Goal: Find specific page/section: Find specific page/section

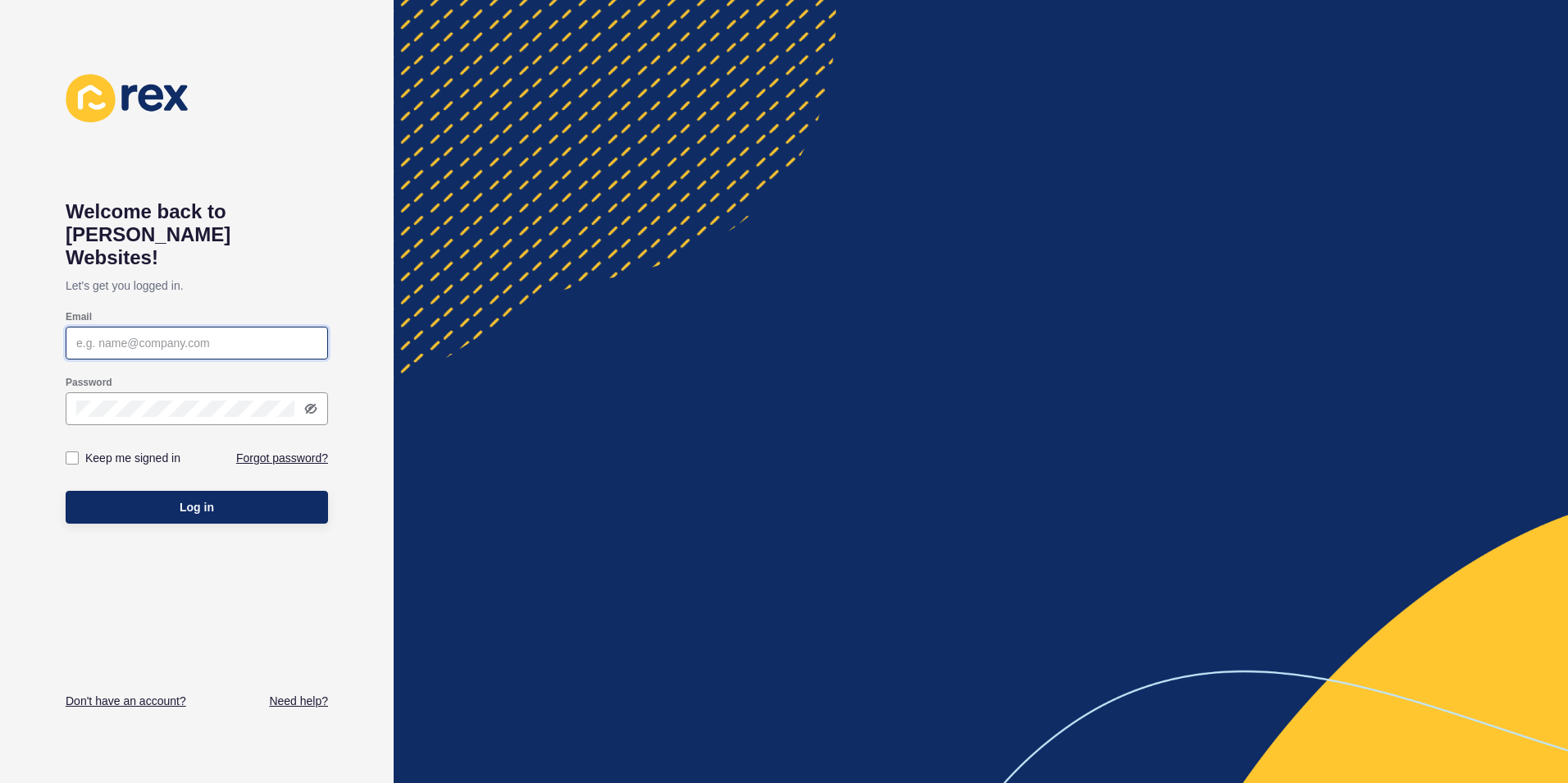
click at [176, 335] on input "Email" at bounding box center [197, 343] width 241 height 16
type input "[PERSON_NAME][EMAIL_ADDRESS][DOMAIN_NAME]"
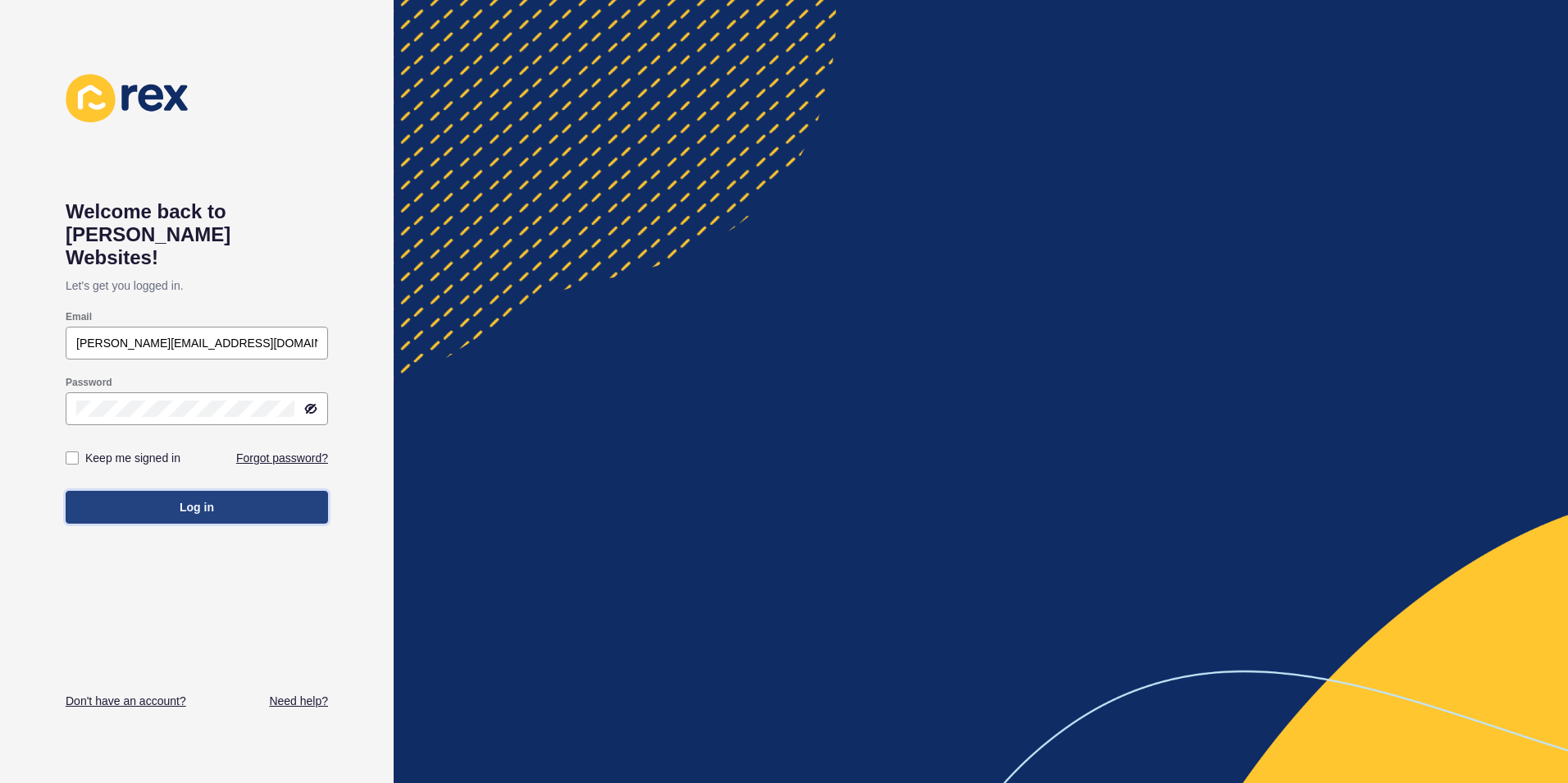
click at [202, 499] on span "Log in" at bounding box center [197, 507] width 35 height 16
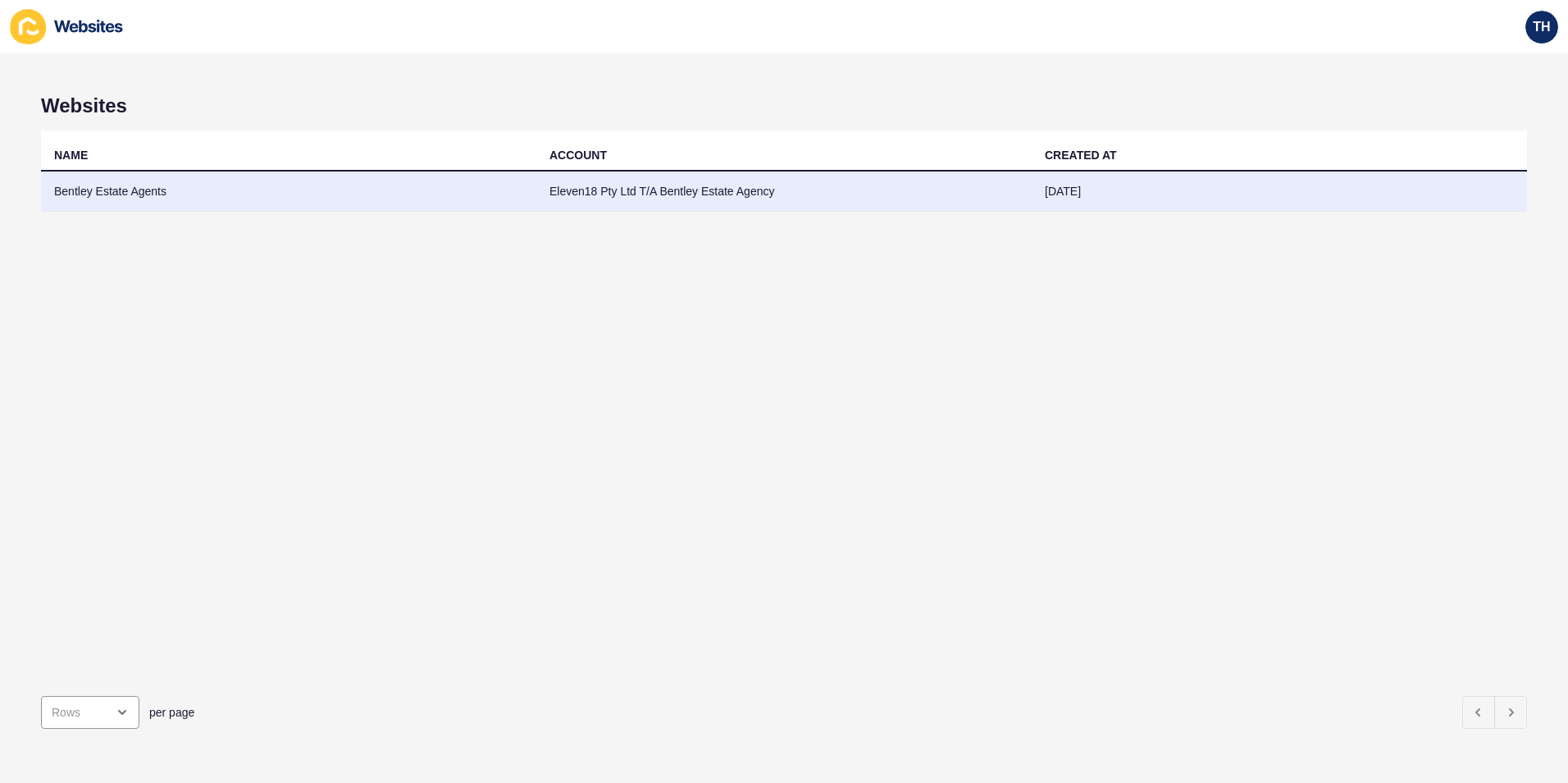
click at [129, 190] on td "Bentley Estate Agents" at bounding box center [288, 191] width 495 height 40
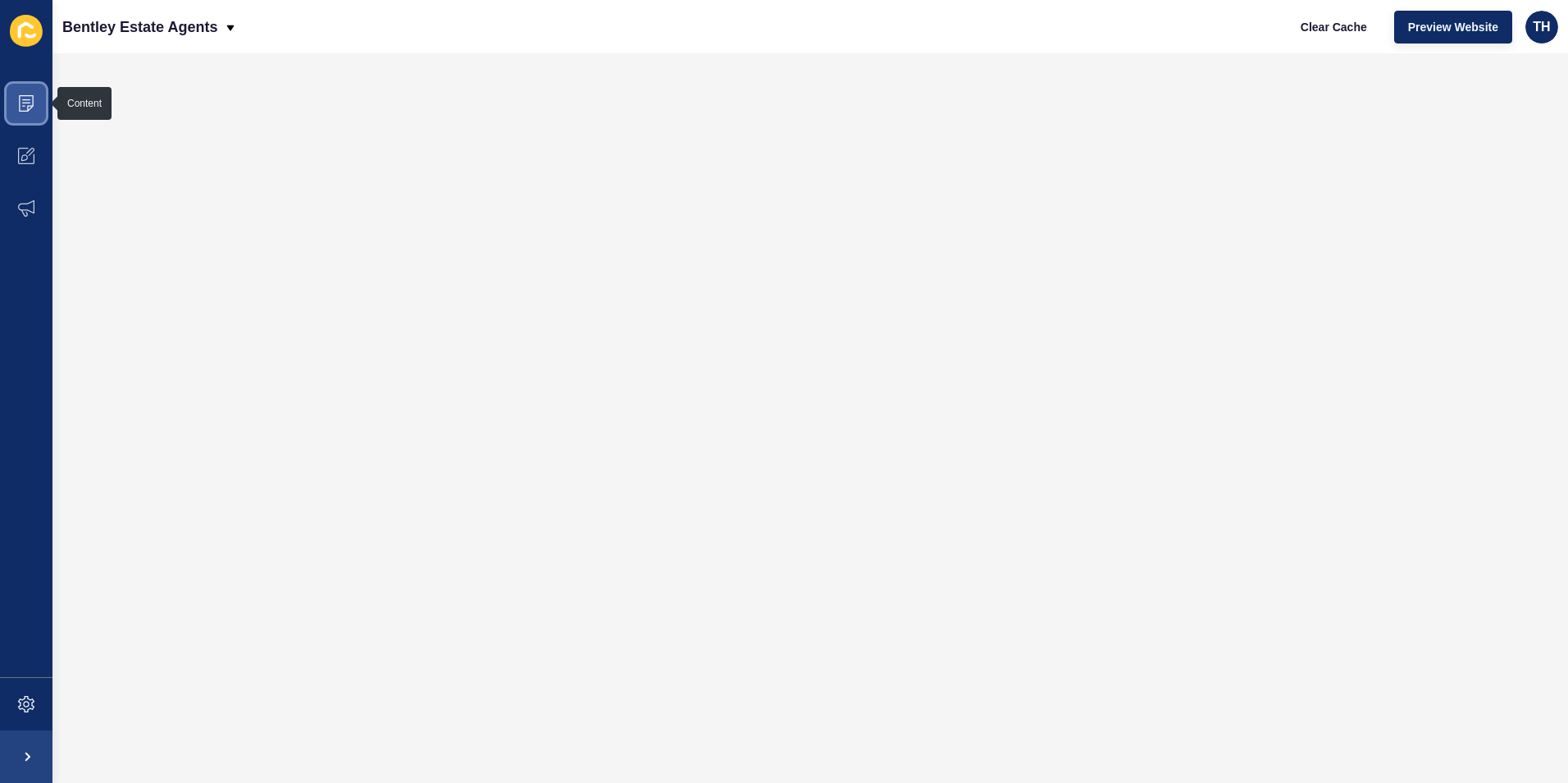
click at [27, 106] on icon at bounding box center [26, 104] width 16 height 16
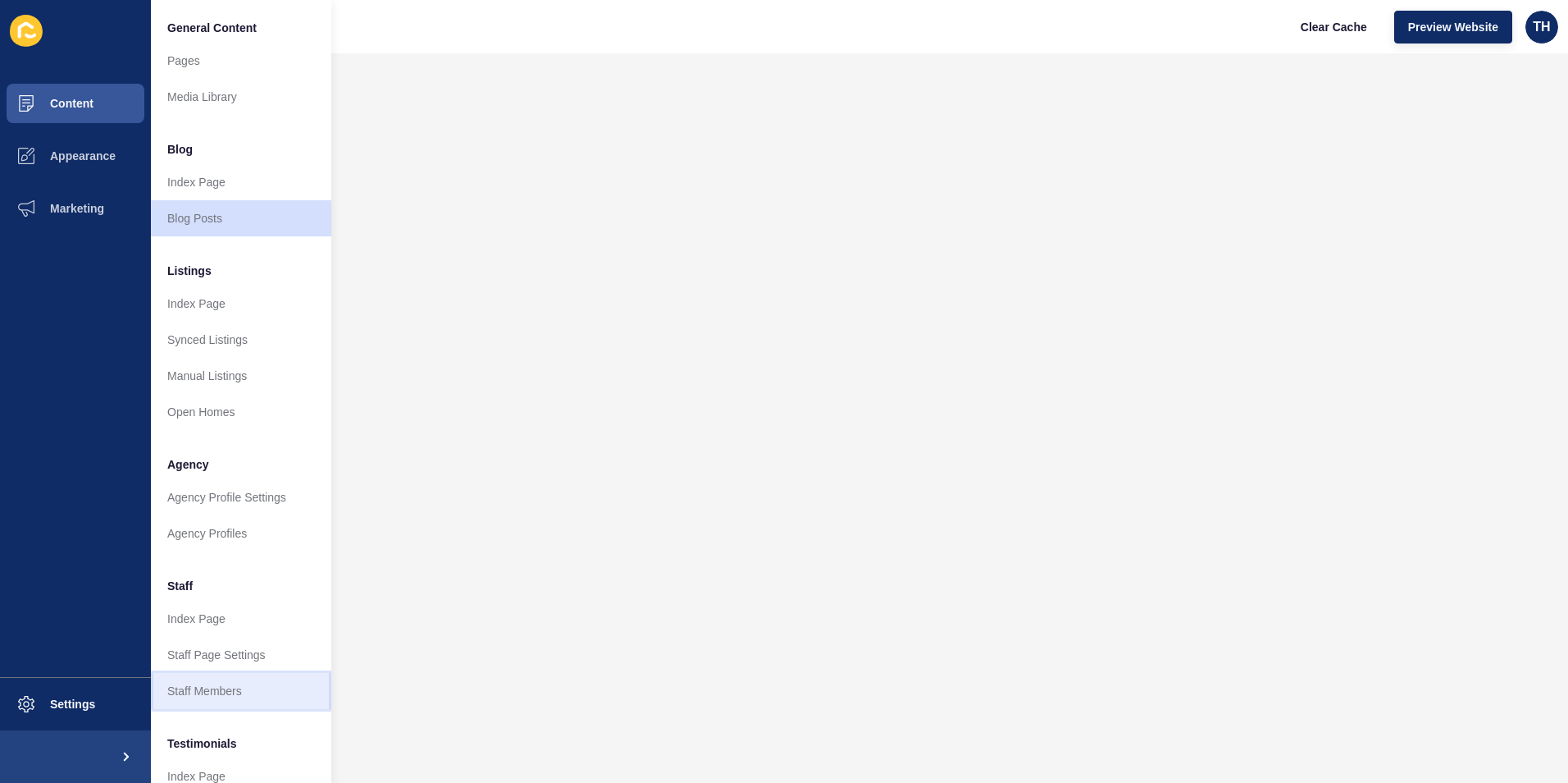
click at [217, 696] on link "Staff Members" at bounding box center [241, 691] width 180 height 36
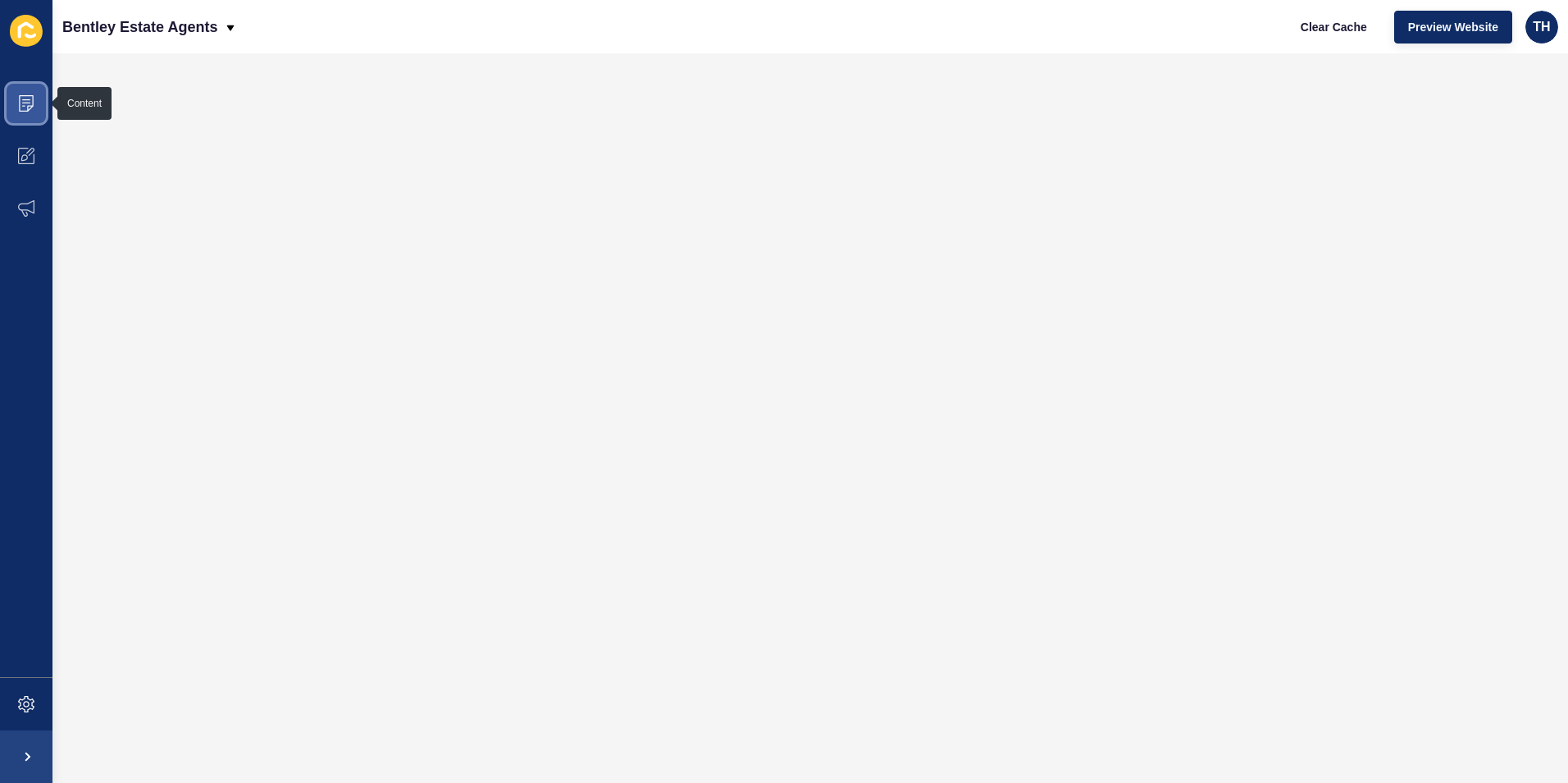
click at [15, 100] on span at bounding box center [26, 104] width 53 height 53
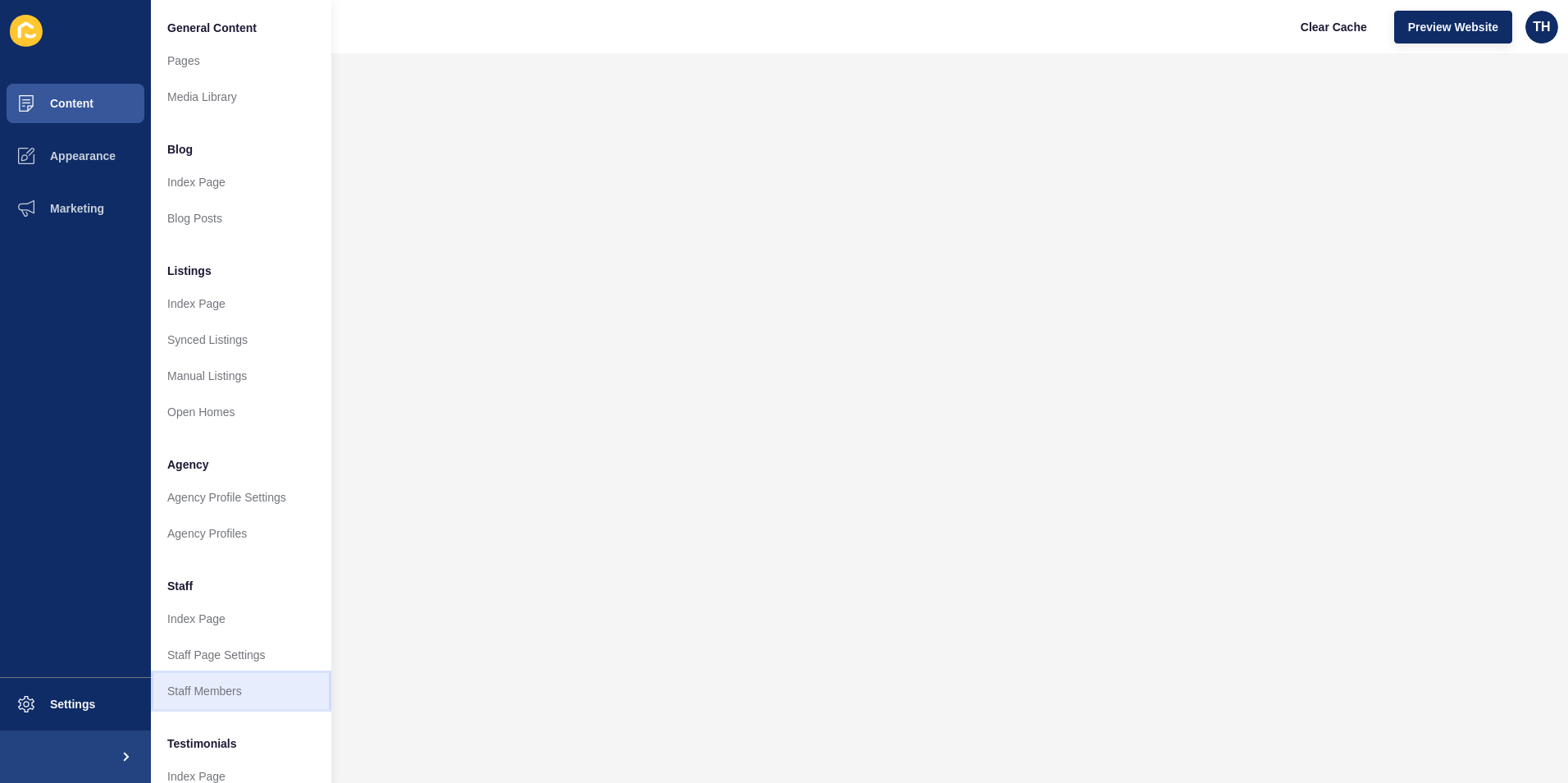
click at [219, 689] on link "Staff Members" at bounding box center [241, 691] width 180 height 36
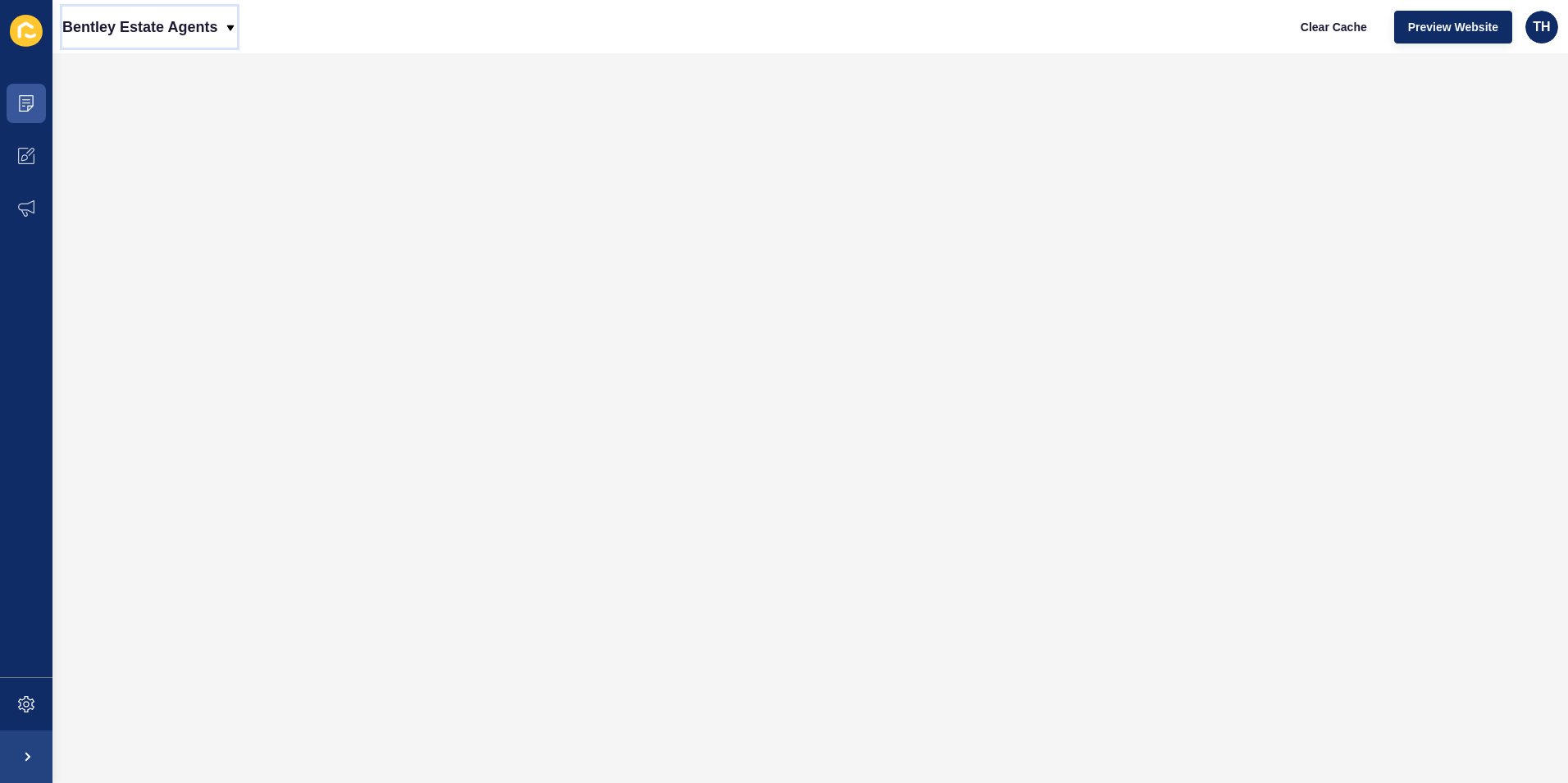
click at [229, 27] on icon at bounding box center [231, 27] width 7 height 5
click at [146, 72] on div "Back to website list" at bounding box center [134, 76] width 117 height 29
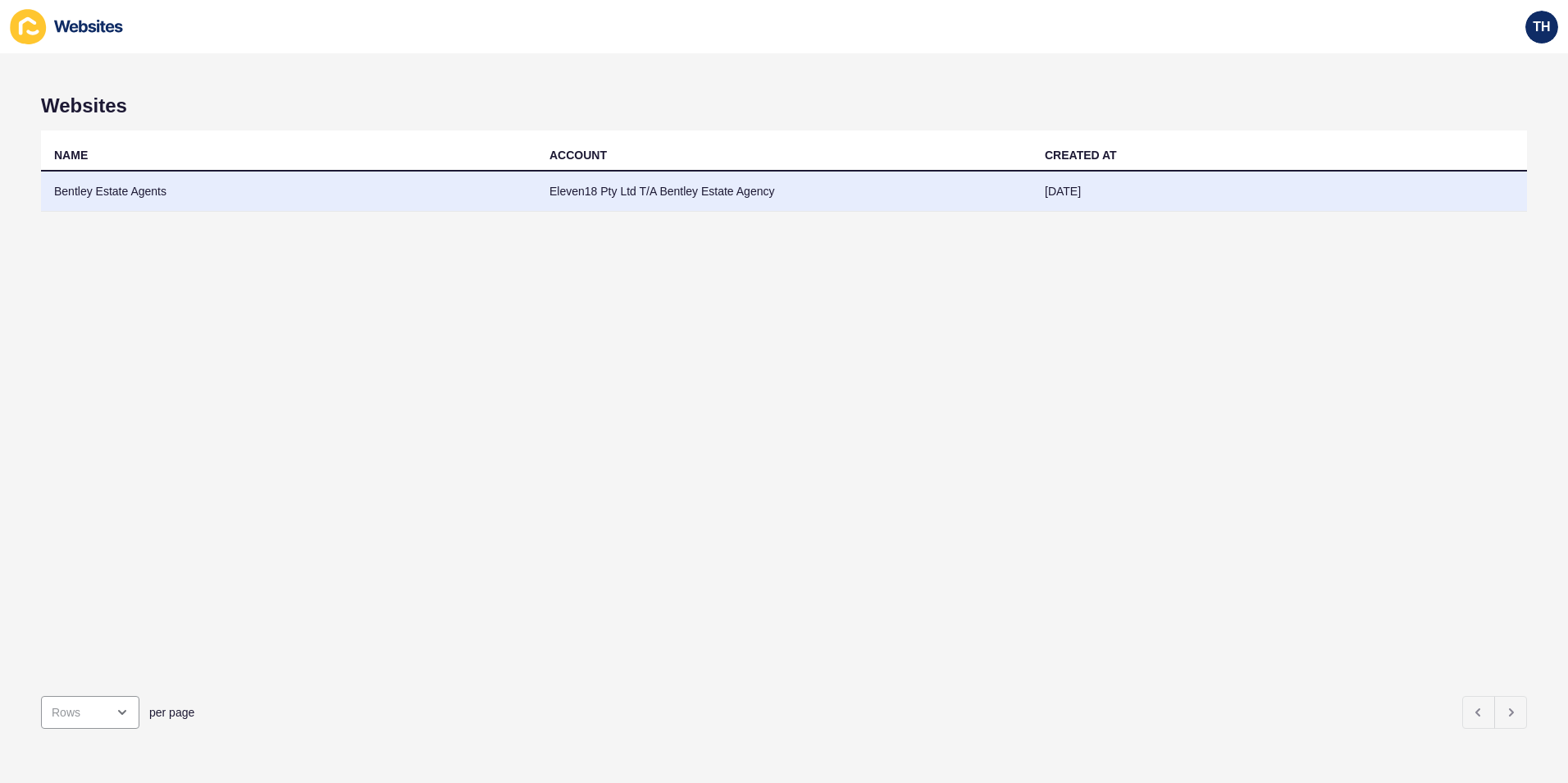
click at [117, 188] on td "Bentley Estate Agents" at bounding box center [288, 191] width 495 height 40
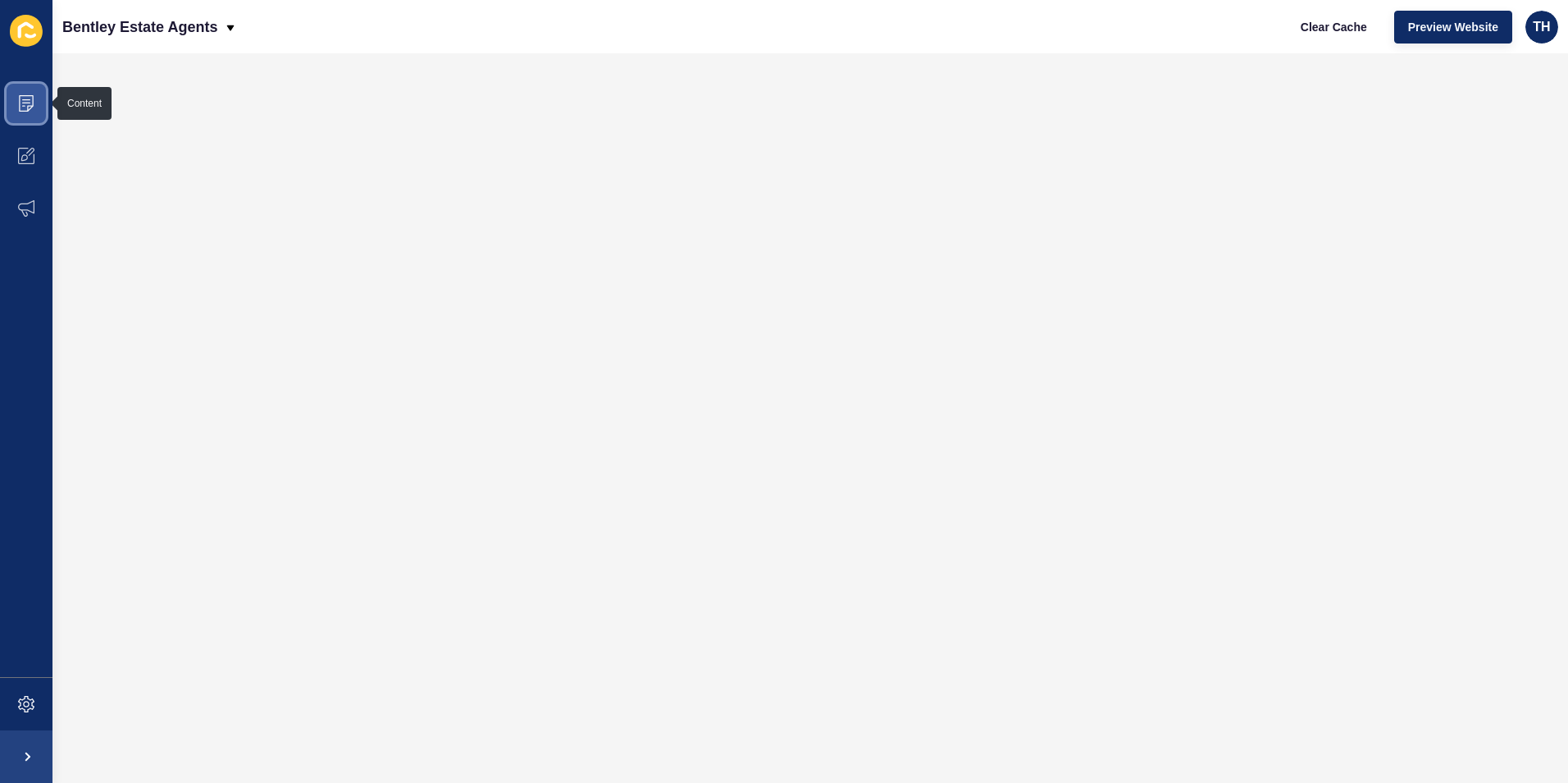
click at [25, 97] on icon at bounding box center [26, 104] width 16 height 16
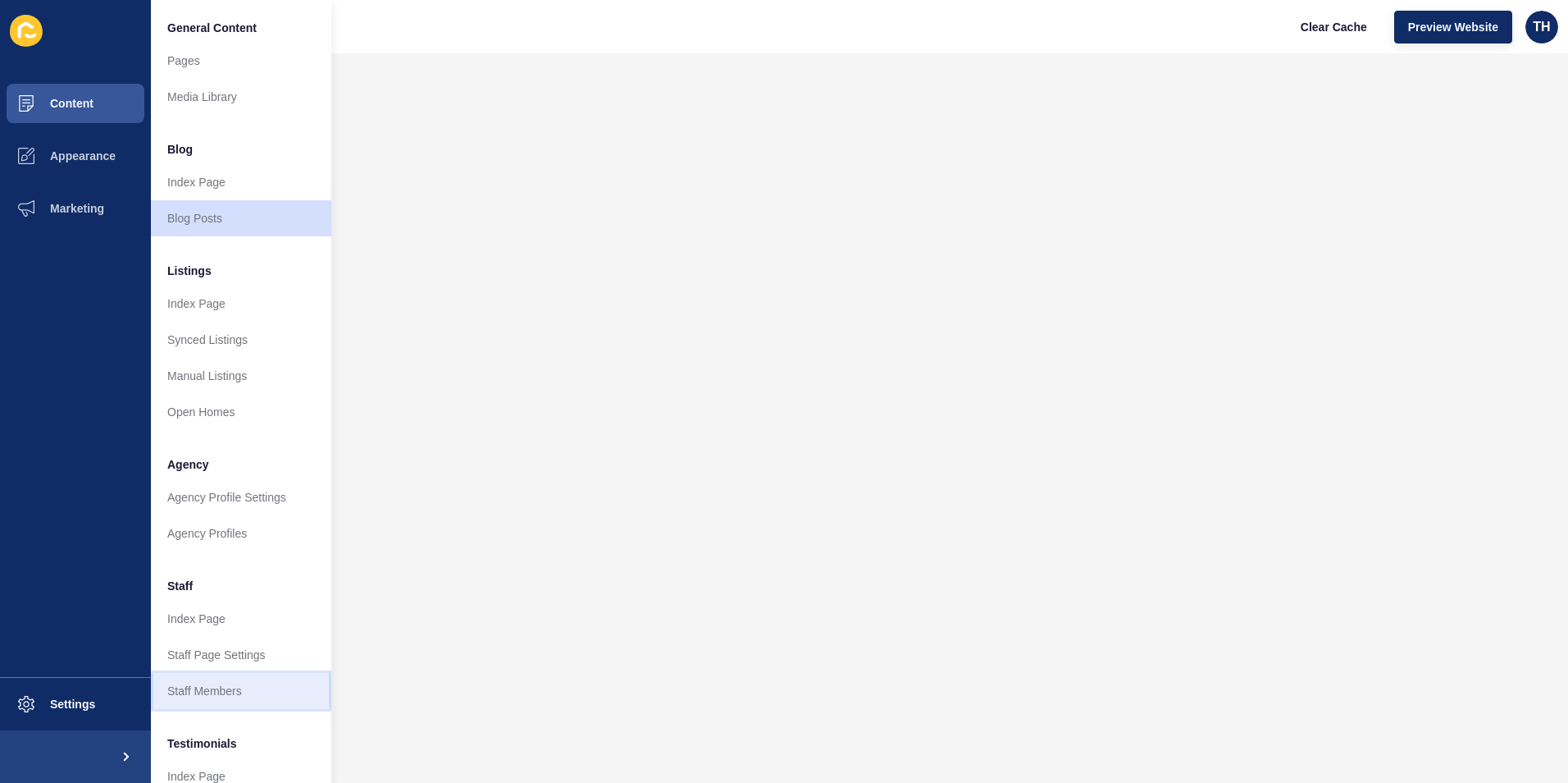
click at [224, 693] on link "Staff Members" at bounding box center [241, 691] width 180 height 36
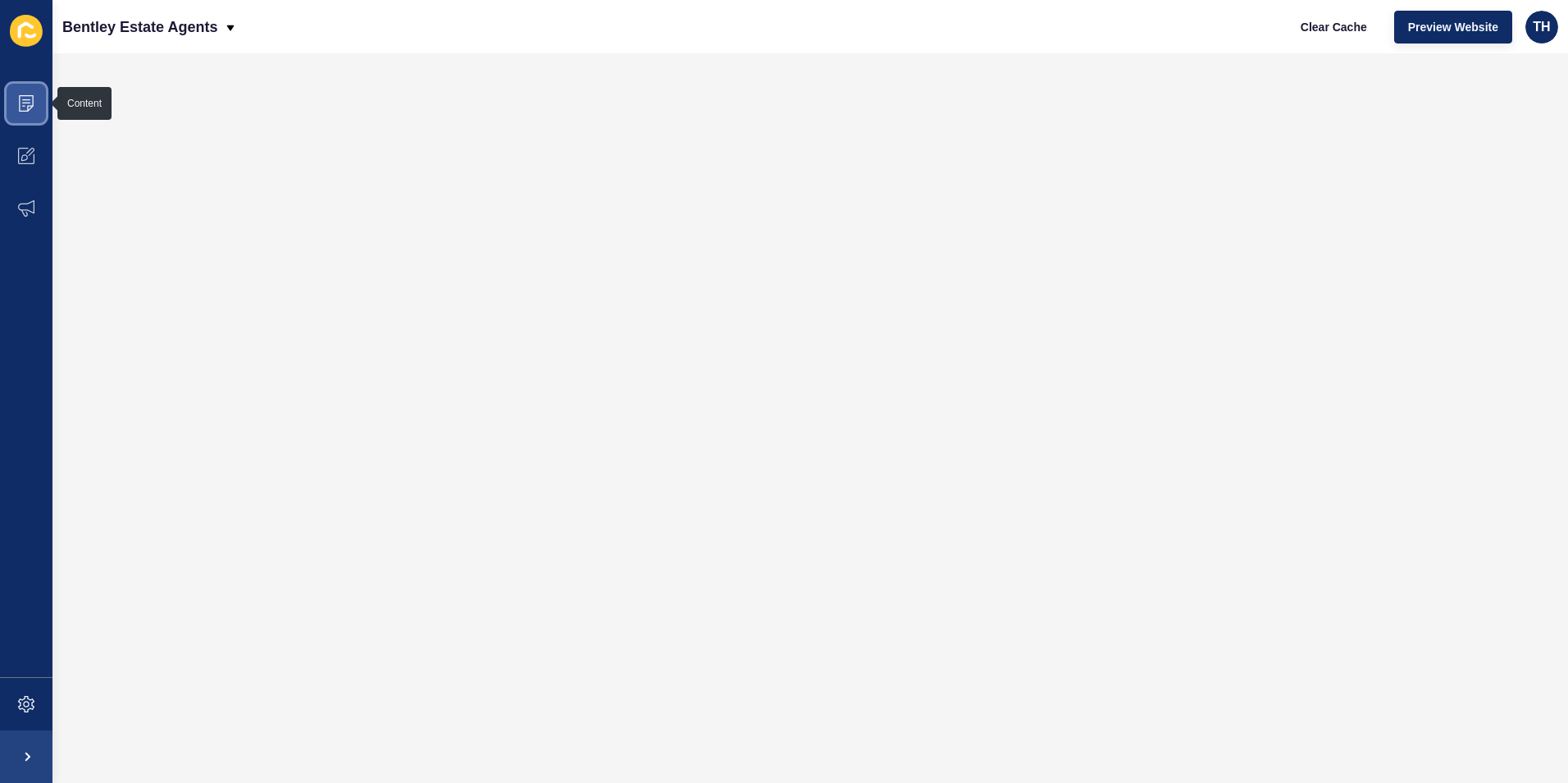
click at [21, 102] on icon at bounding box center [26, 104] width 16 height 16
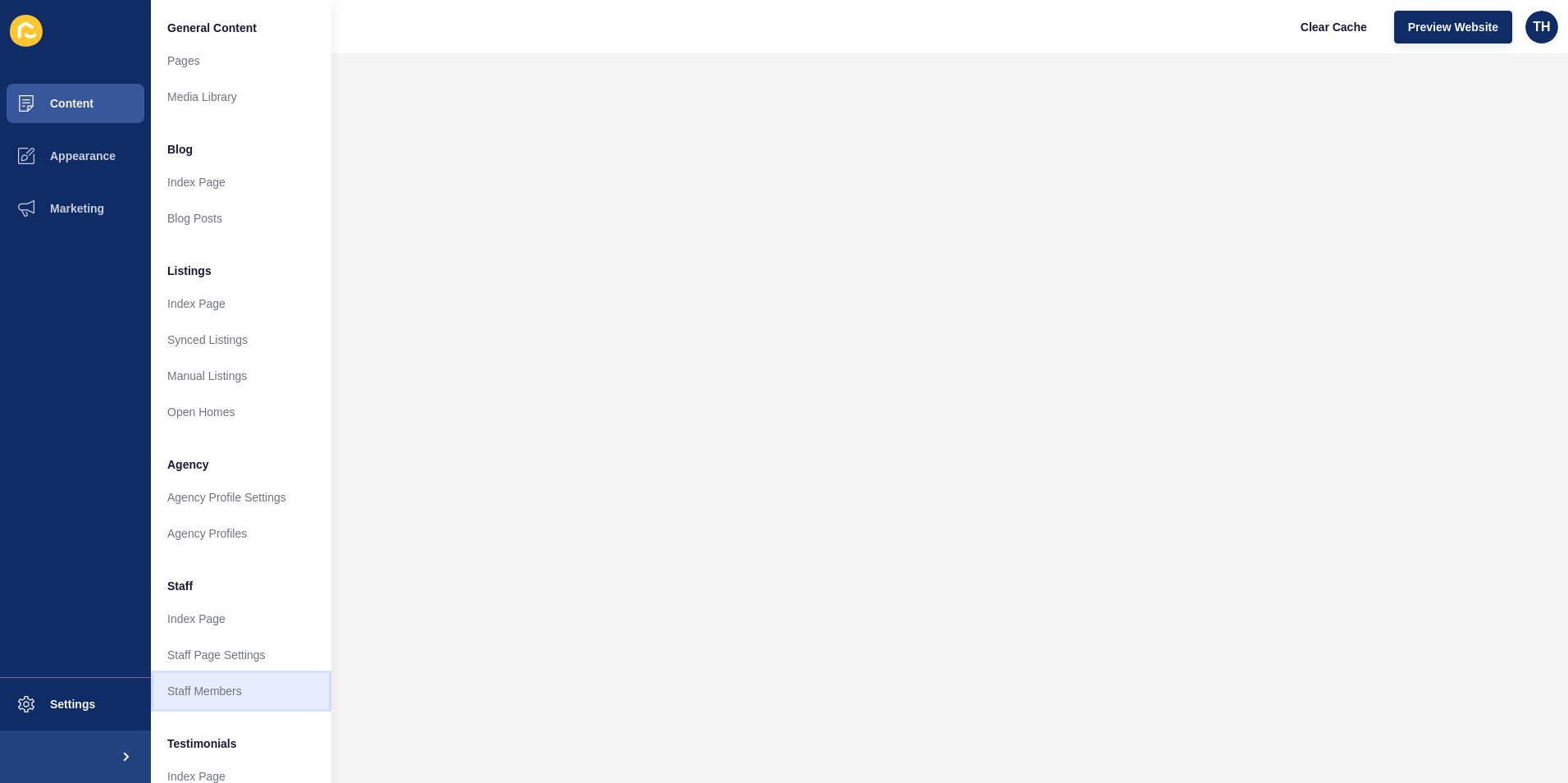
click at [208, 692] on link "Staff Members" at bounding box center [241, 691] width 180 height 36
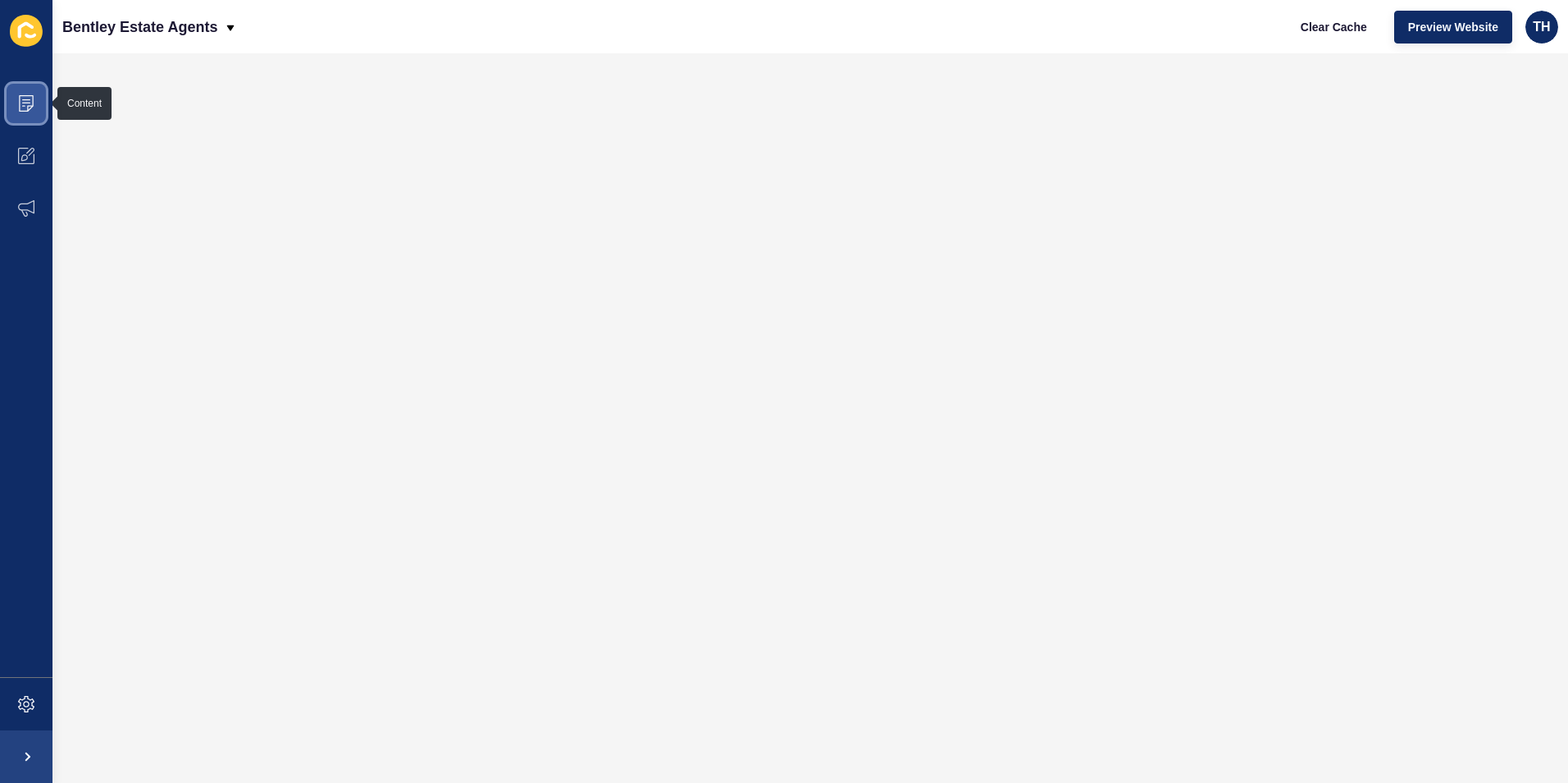
click at [29, 97] on icon at bounding box center [26, 104] width 16 height 16
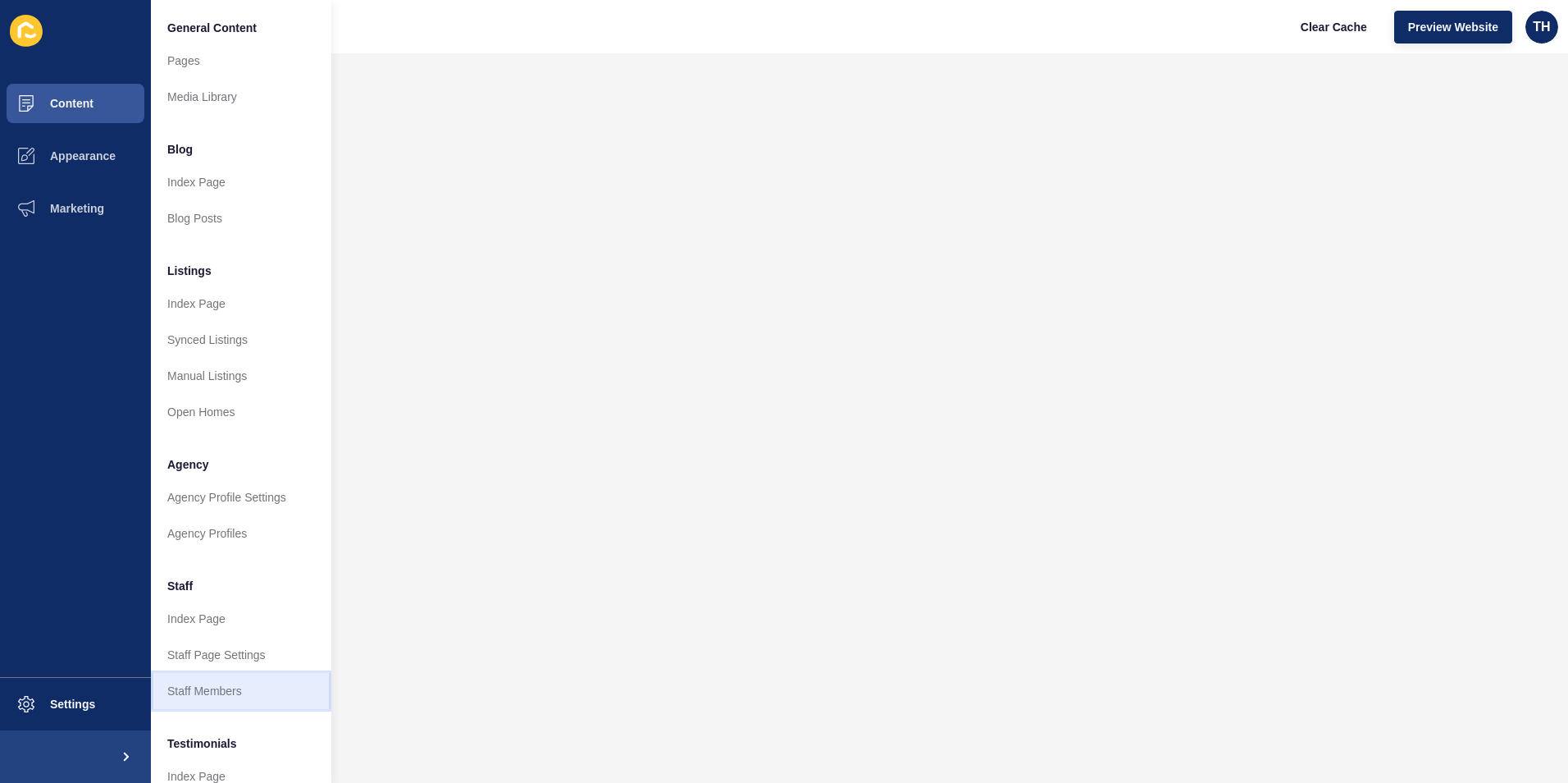
click at [228, 691] on link "Staff Members" at bounding box center [241, 691] width 180 height 36
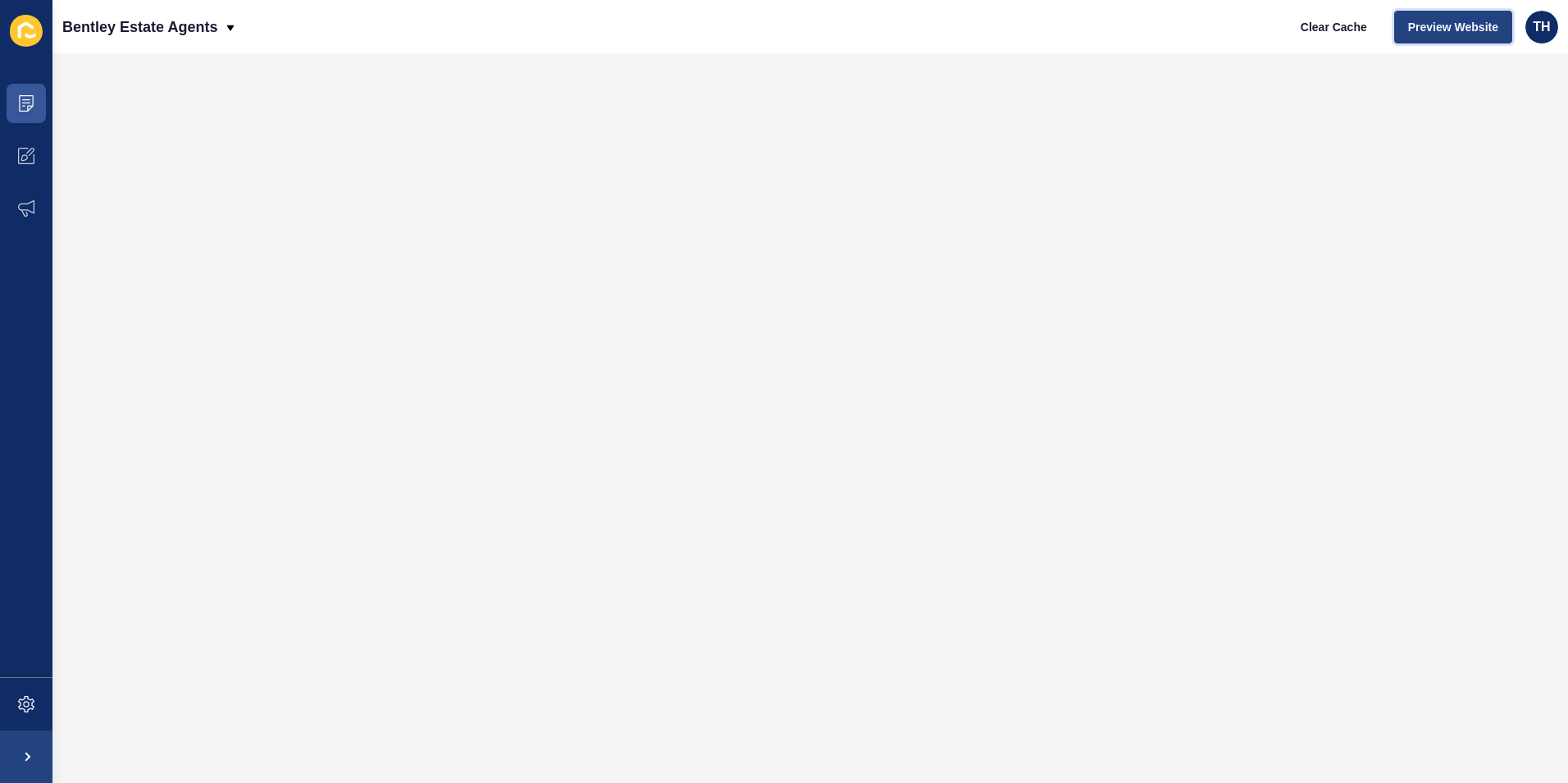
click at [1473, 23] on span "Preview Website" at bounding box center [1453, 27] width 90 height 16
click at [29, 106] on icon at bounding box center [26, 104] width 15 height 16
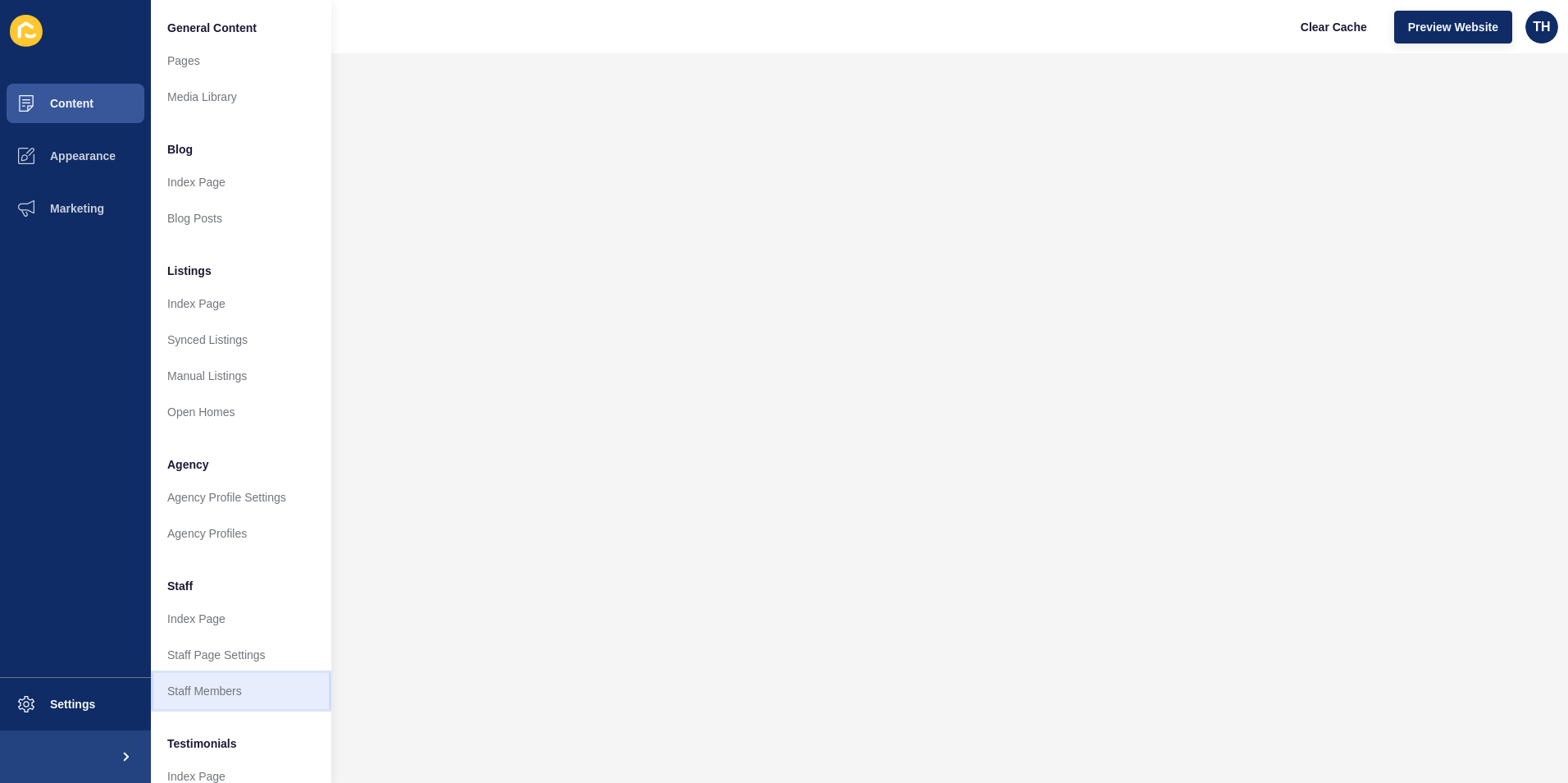
click at [228, 693] on link "Staff Members" at bounding box center [241, 691] width 180 height 36
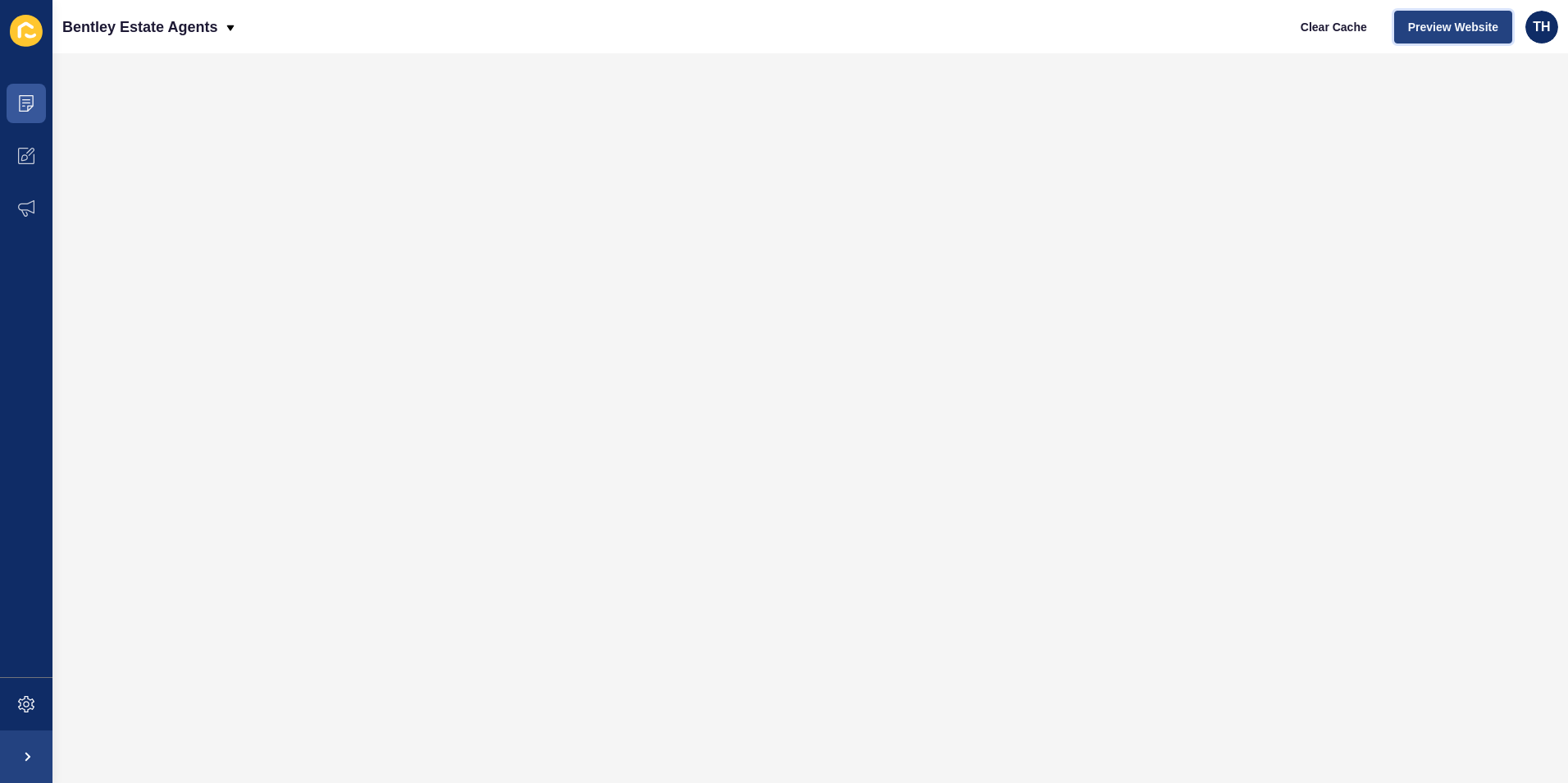
click at [1475, 21] on span "Preview Website" at bounding box center [1453, 27] width 90 height 16
click at [24, 100] on icon at bounding box center [25, 99] width 8 height 1
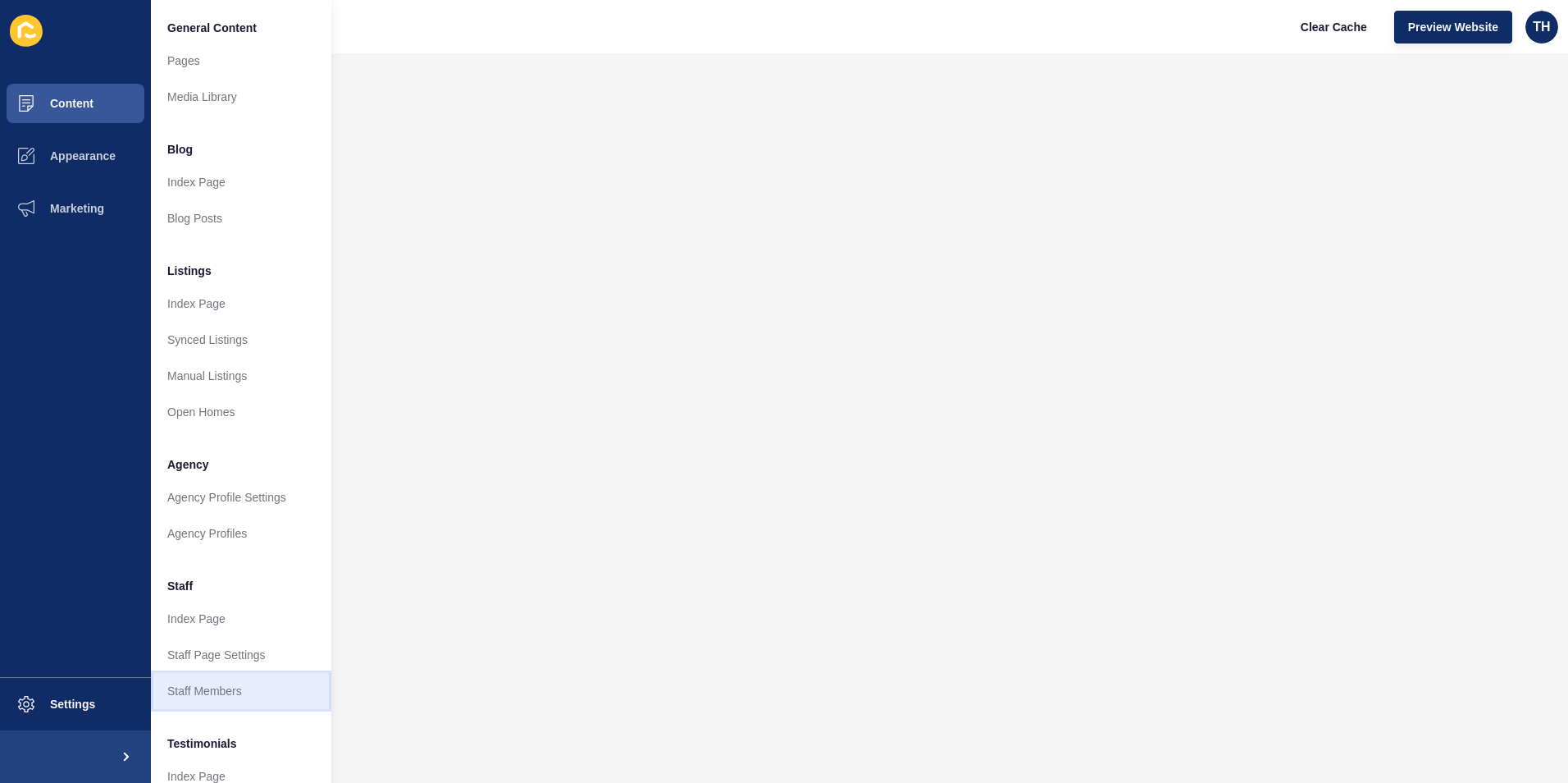
click at [205, 690] on link "Staff Members" at bounding box center [241, 691] width 180 height 36
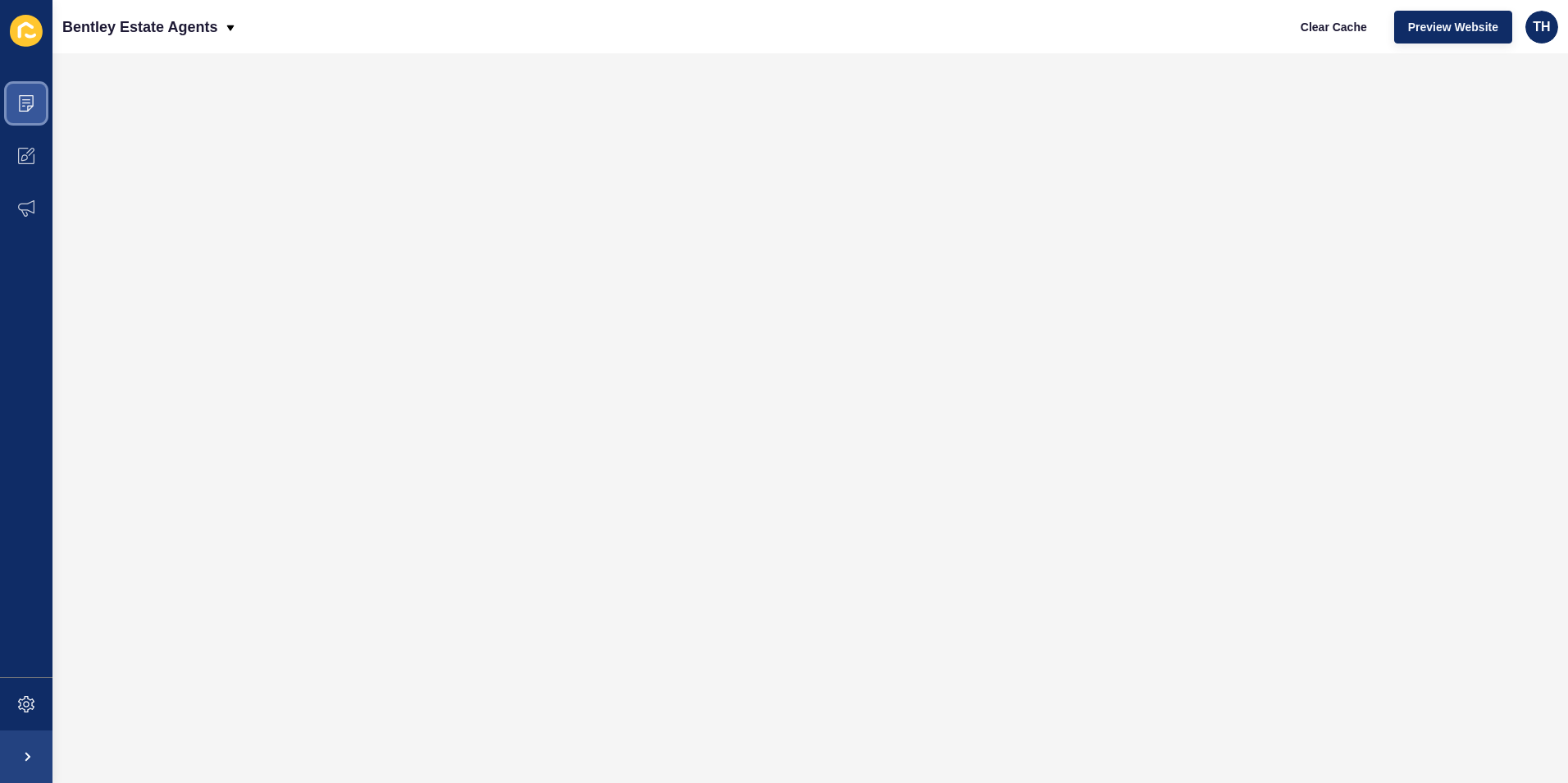
click at [35, 97] on span at bounding box center [26, 104] width 53 height 53
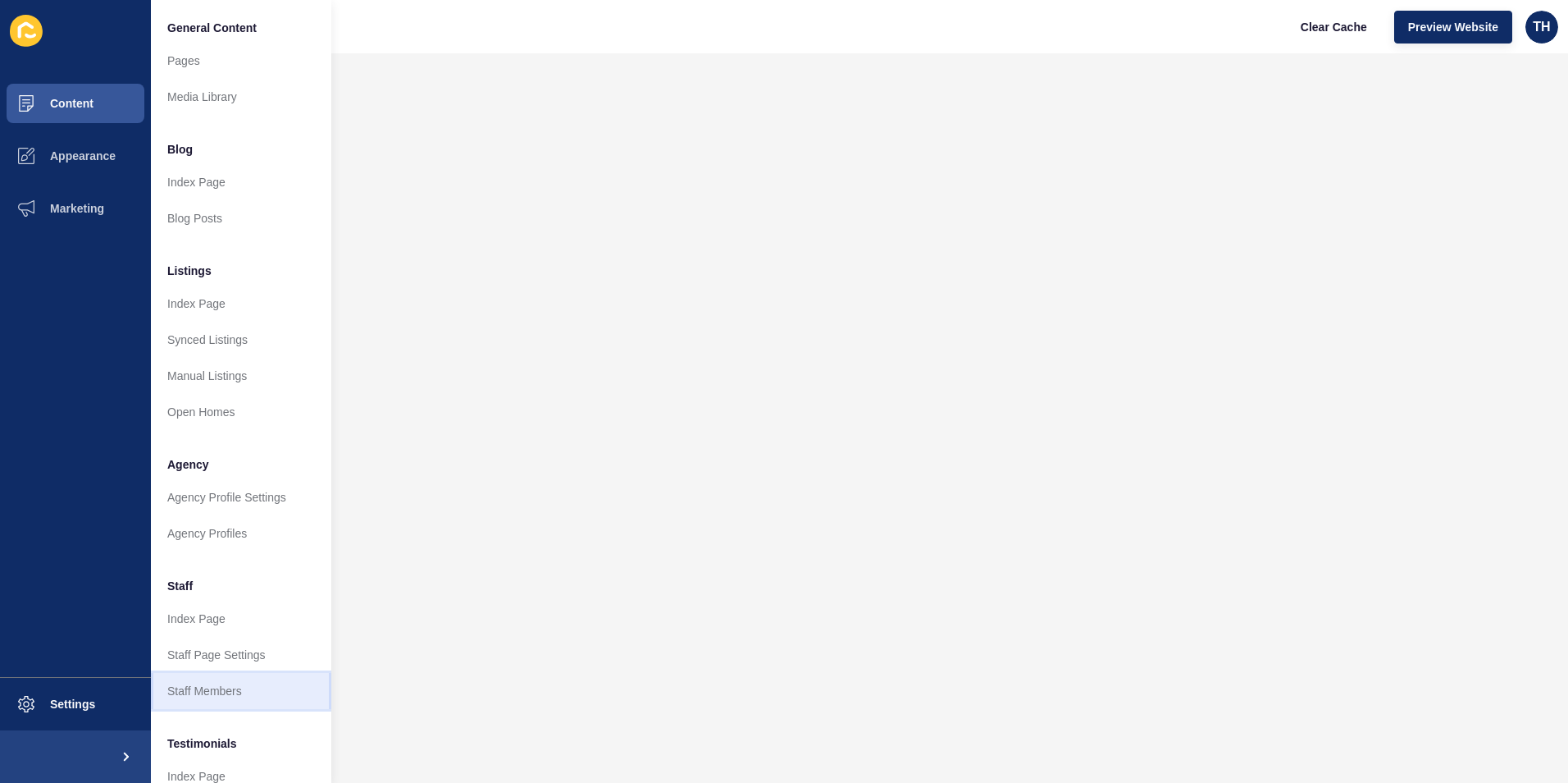
click at [228, 692] on link "Staff Members" at bounding box center [241, 691] width 180 height 36
